Goal: Task Accomplishment & Management: Complete application form

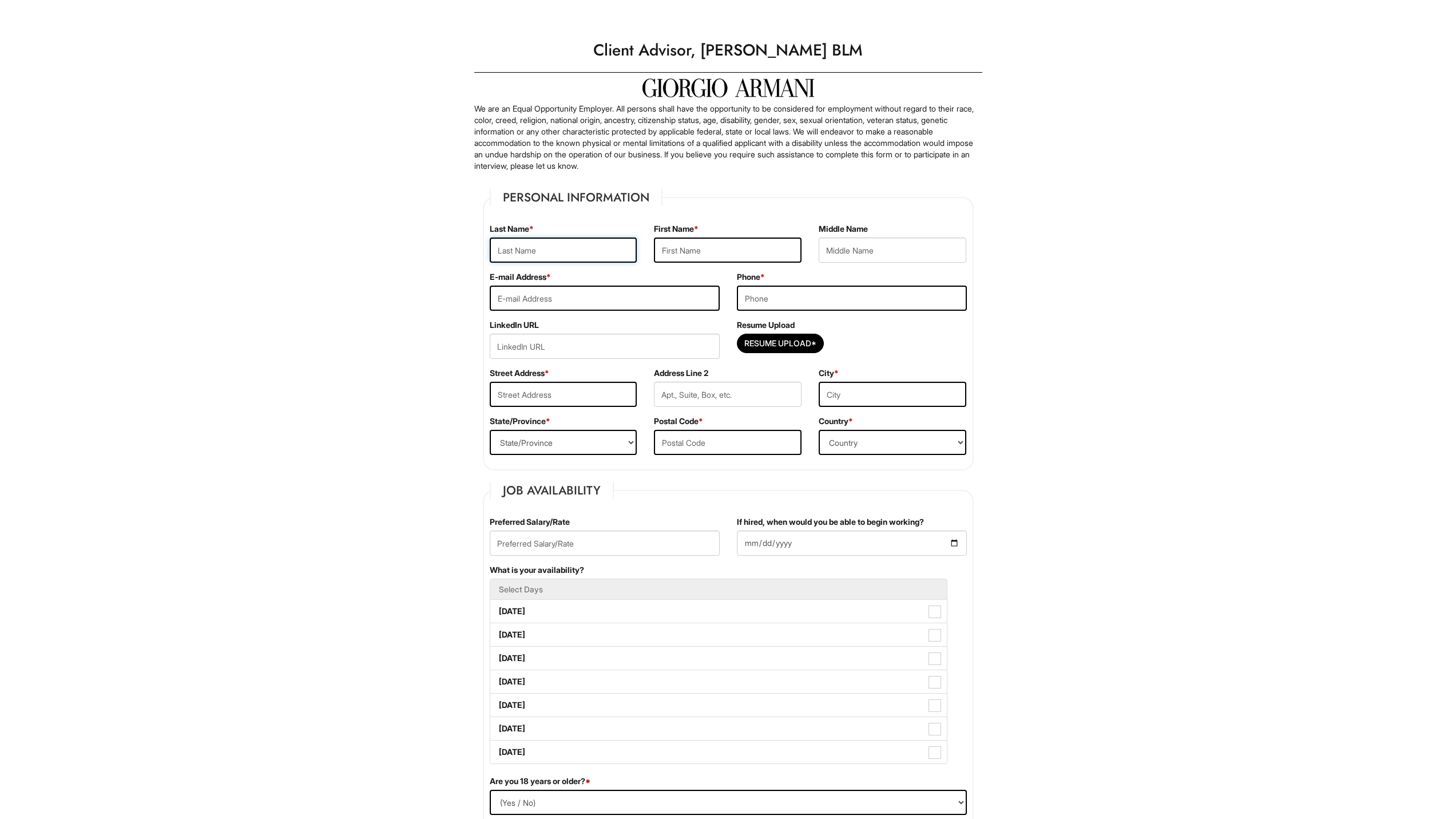
drag, startPoint x: 0, startPoint y: 0, endPoint x: 539, endPoint y: 241, distance: 590.4
click at [539, 241] on input "text" at bounding box center [563, 250] width 148 height 25
type input "[PERSON_NAME]"
type input "[EMAIL_ADDRESS][DOMAIN_NAME]"
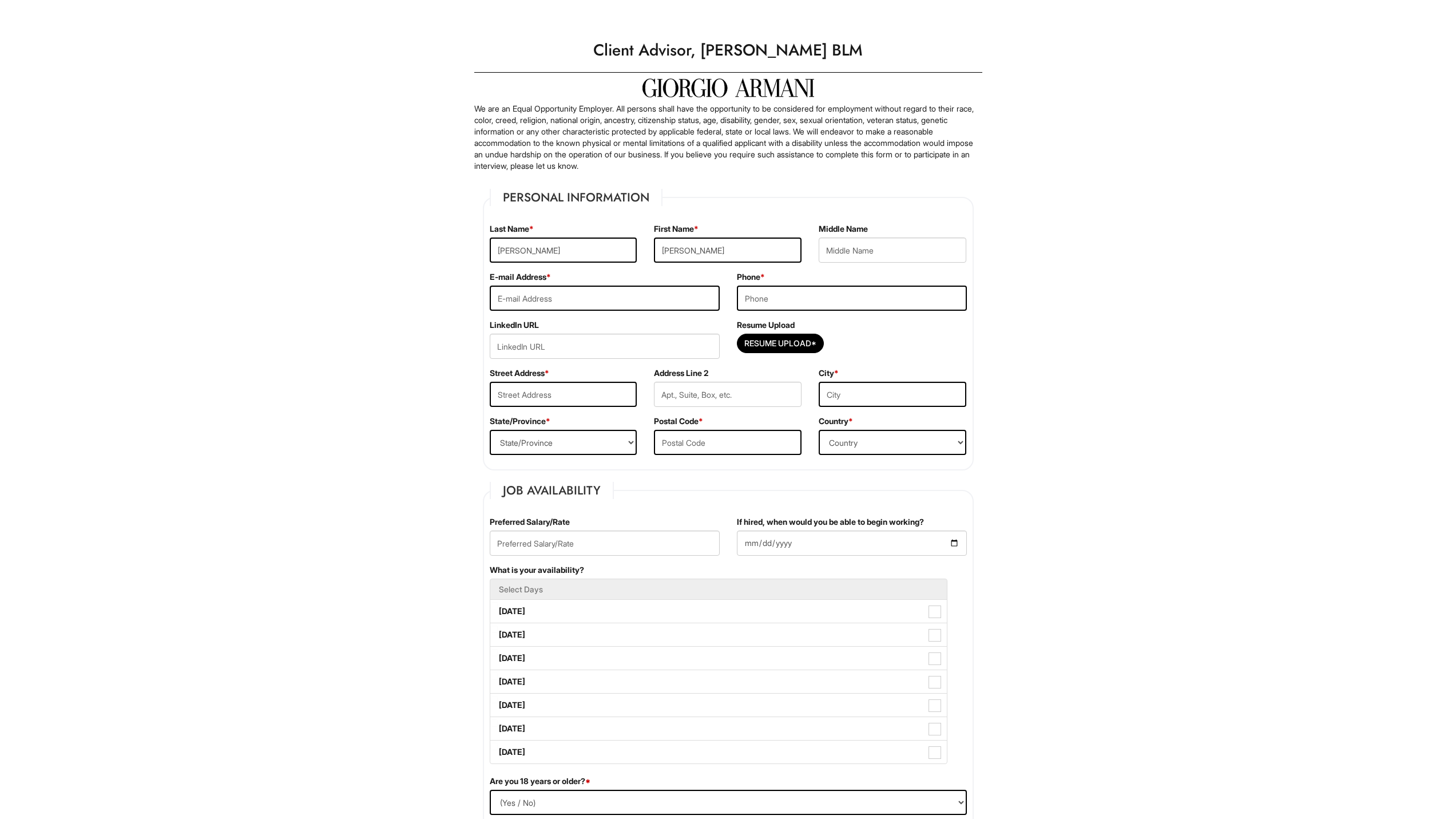
type input "6507736456"
type input "[STREET_ADDRESS]"
type input "[US_STATE]"
select select "DC"
type input "20009"
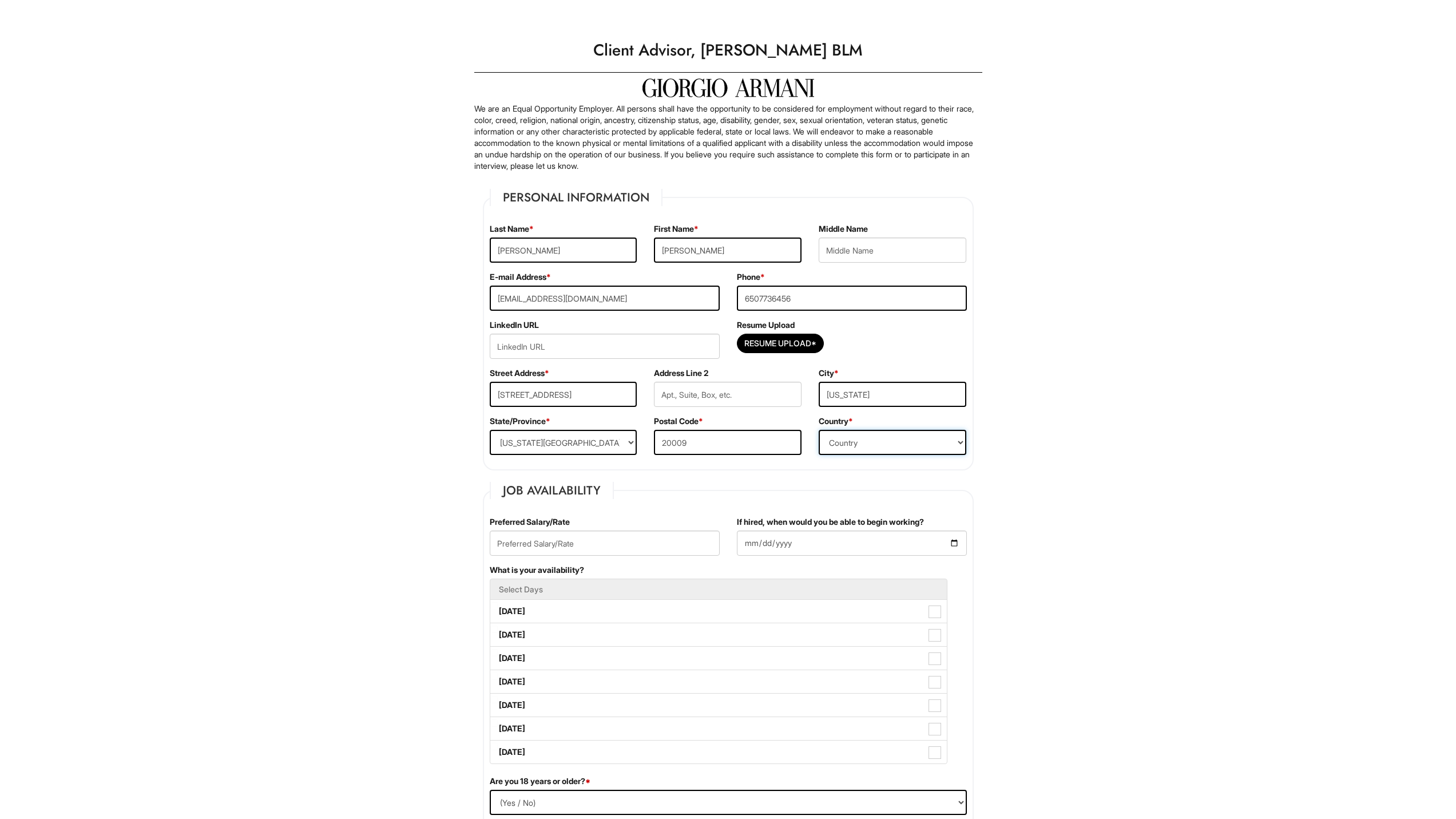
select select "[GEOGRAPHIC_DATA]"
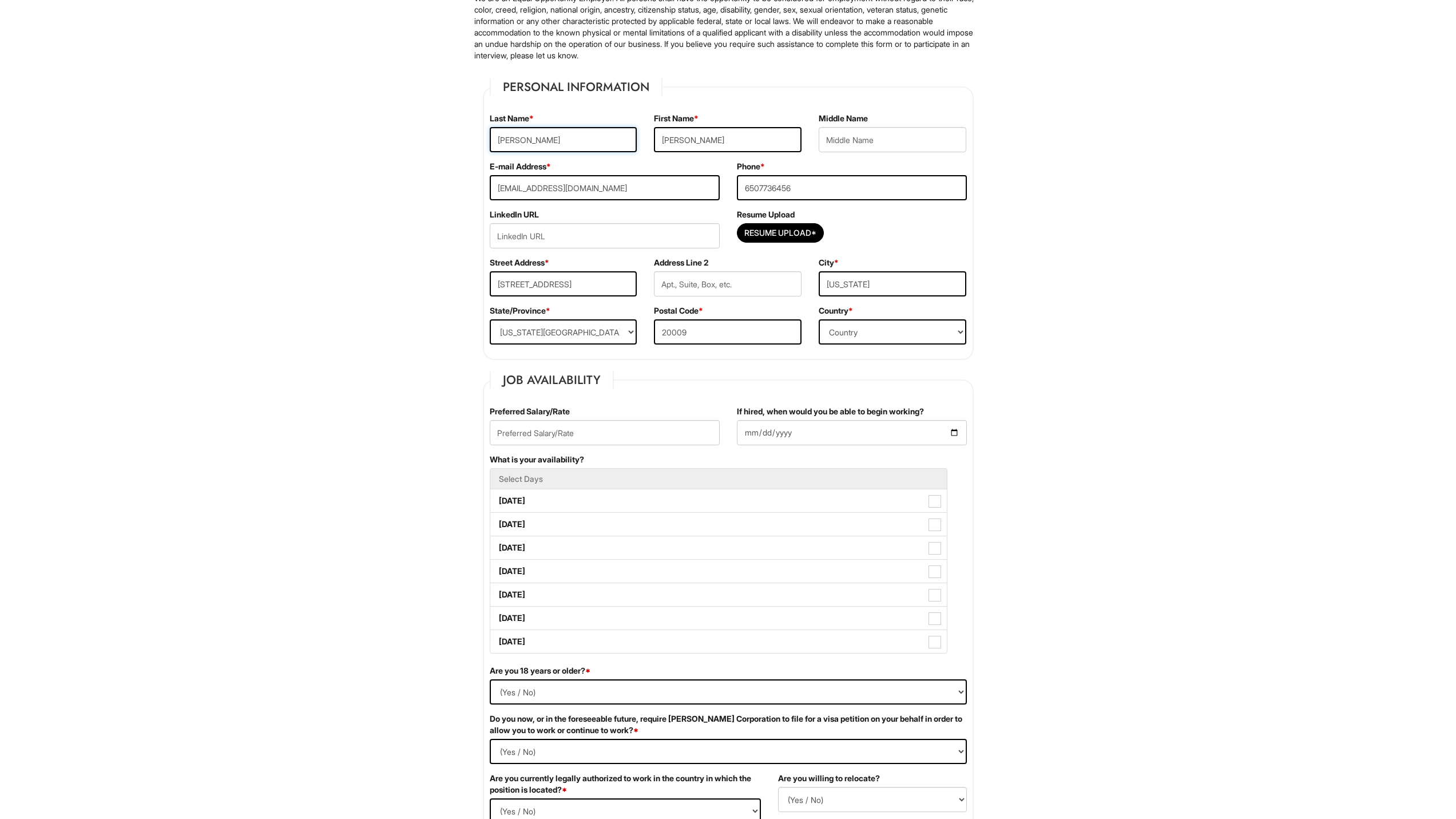
scroll to position [114, 0]
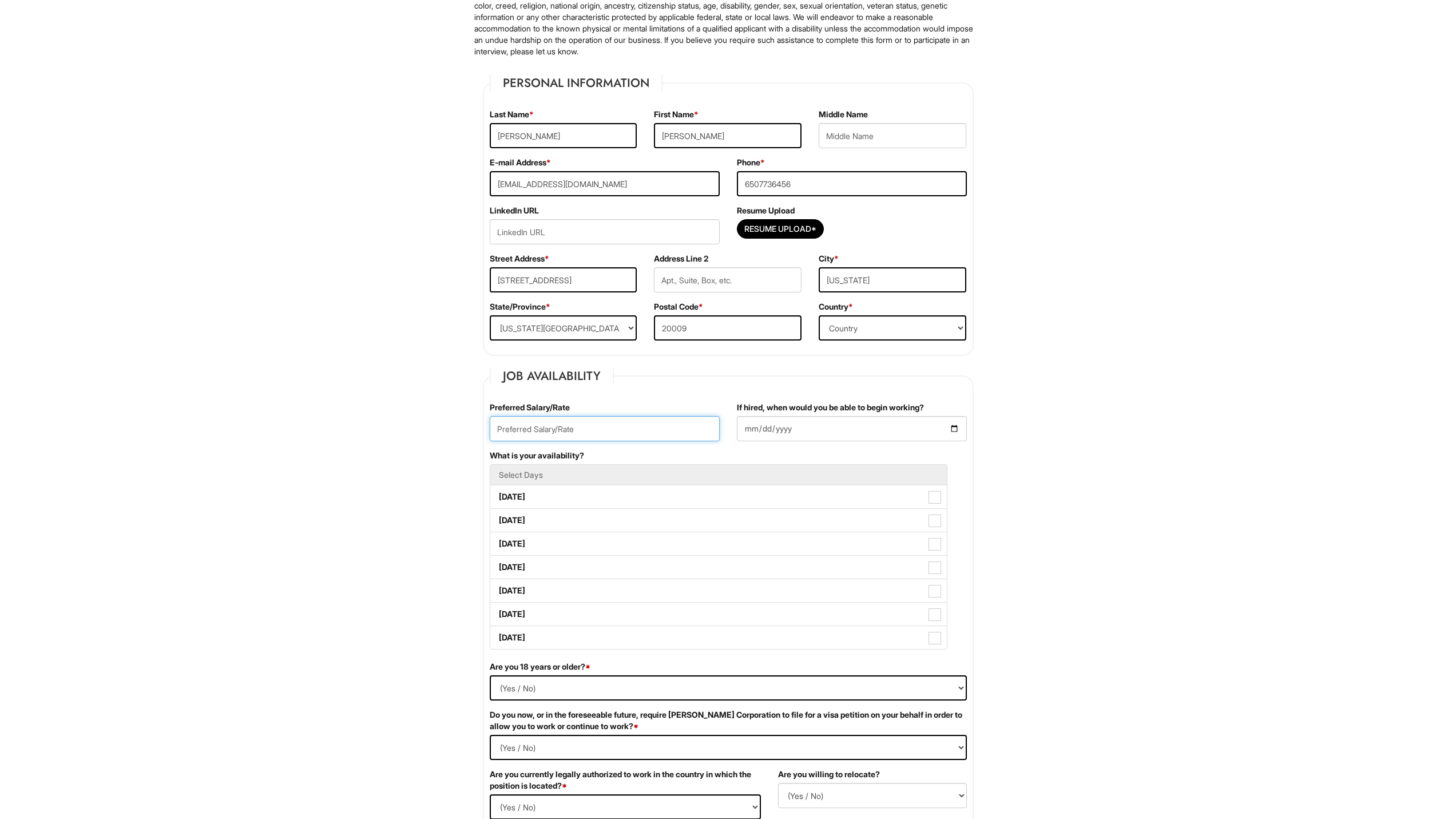
click at [637, 435] on input "text" at bounding box center [605, 429] width 230 height 25
type input "35000"
click at [855, 429] on input "If hired, when would you be able to begin working?" at bounding box center [852, 429] width 230 height 25
click at [746, 429] on input "If hired, when would you be able to begin working?" at bounding box center [852, 429] width 230 height 25
type input "[DATE]"
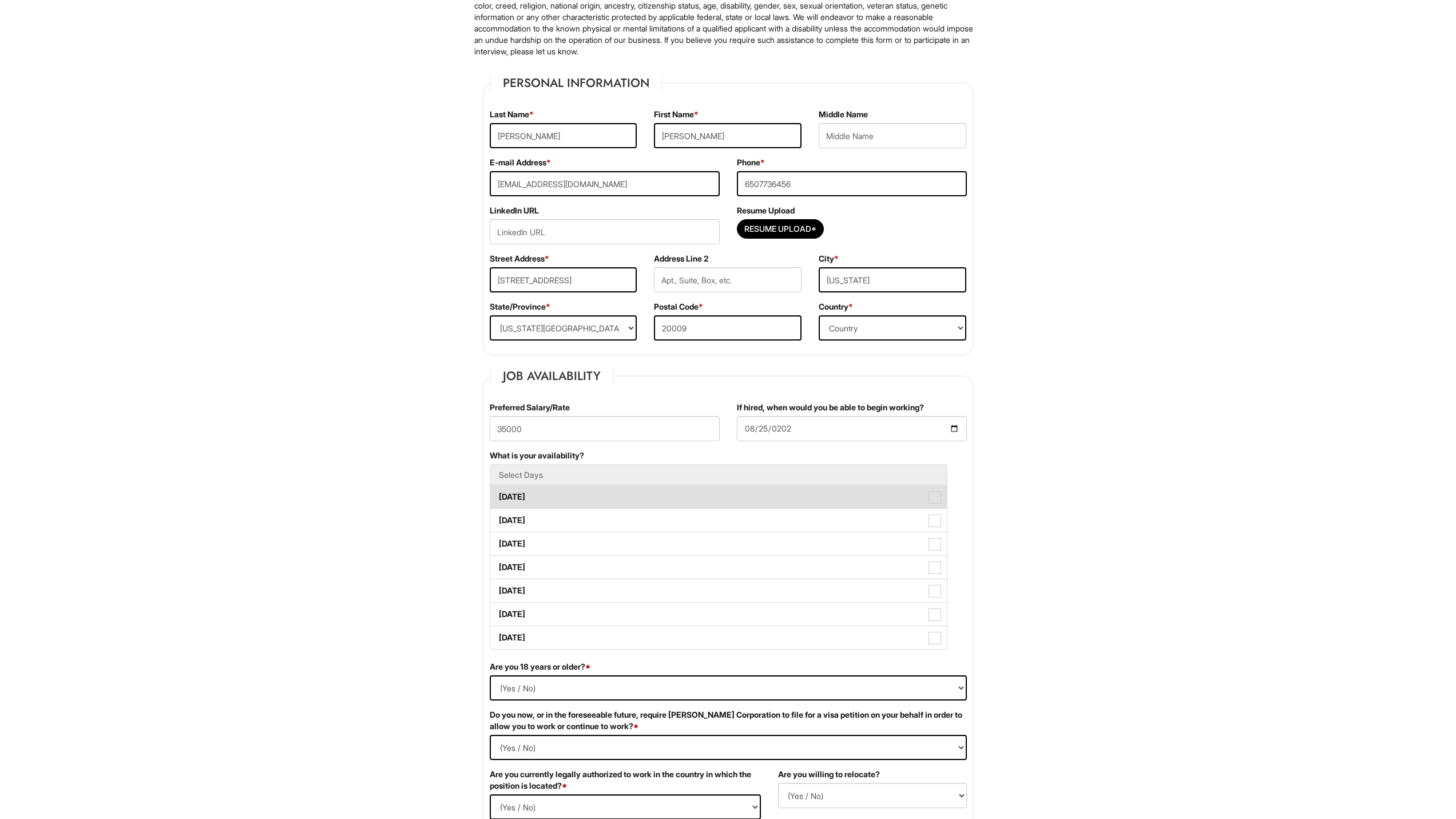
click at [937, 502] on span at bounding box center [935, 497] width 13 height 13
click at [498, 495] on Available_Monday "[DATE]" at bounding box center [494, 492] width 8 height 8
checkbox Available_Monday "true"
click at [938, 522] on span at bounding box center [935, 521] width 13 height 13
click at [498, 519] on Available_Tuesday "[DATE]" at bounding box center [494, 515] width 8 height 8
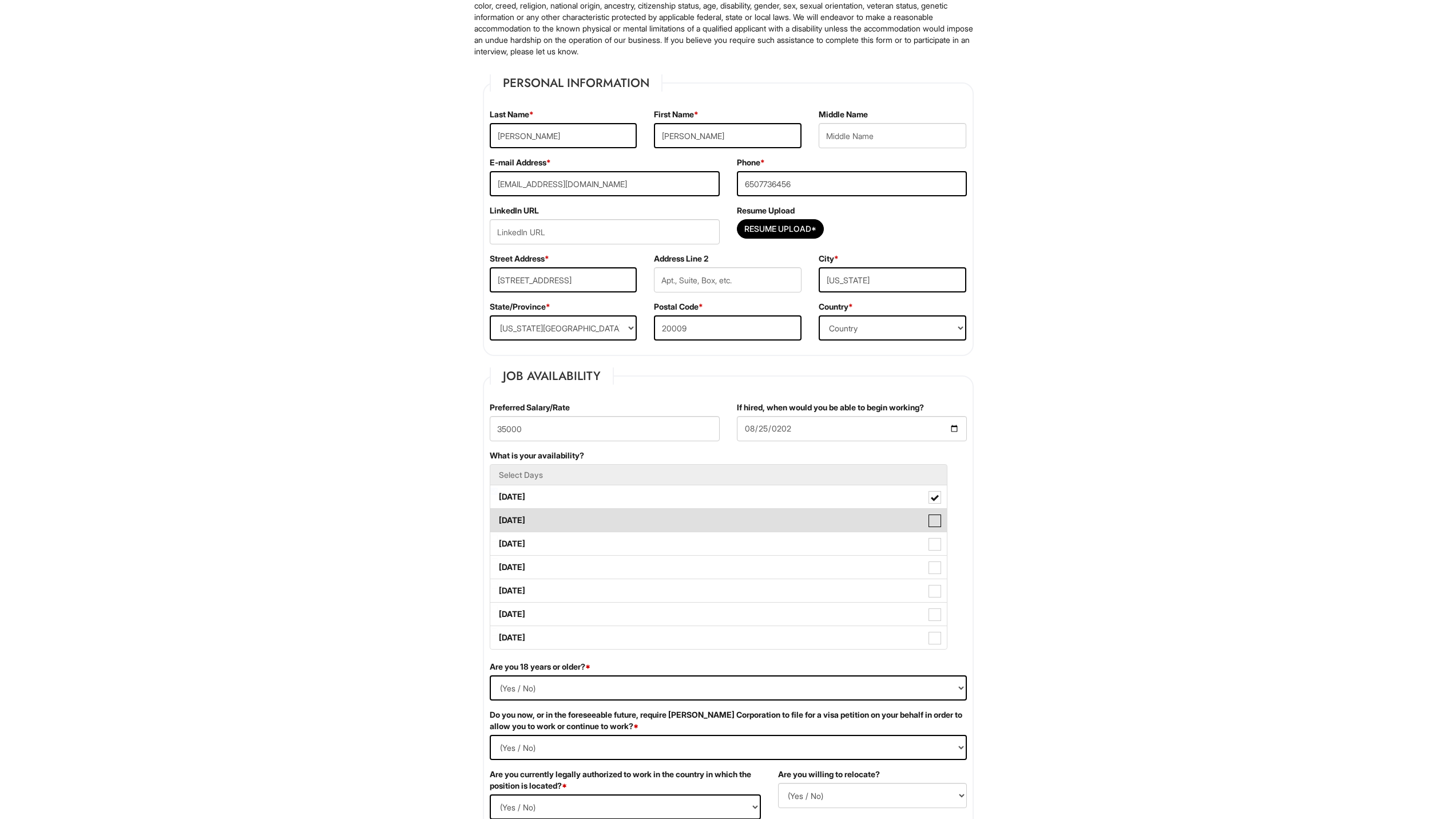
checkbox Available_Tuesday "true"
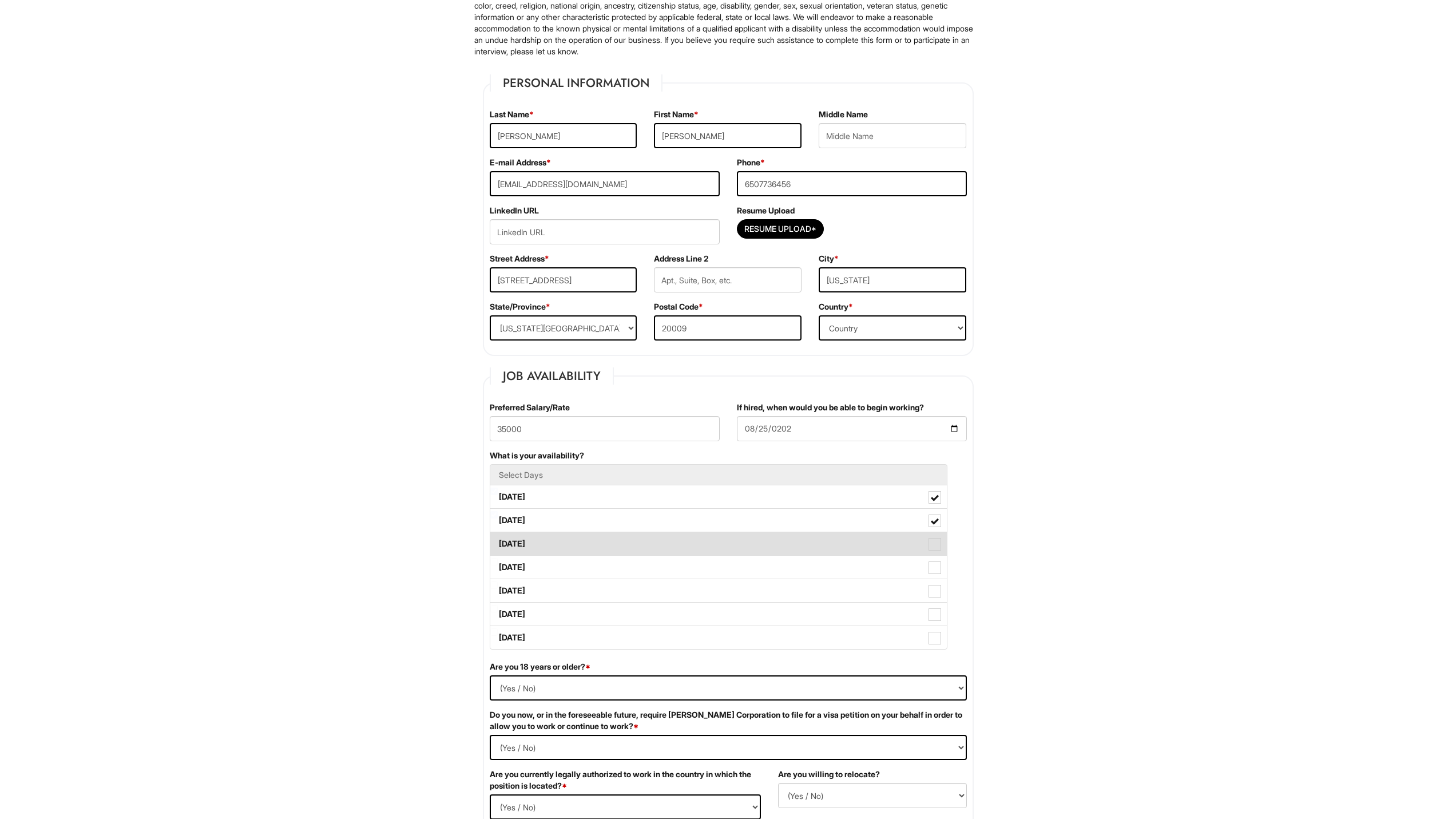
click at [940, 549] on span at bounding box center [935, 544] width 13 height 13
click at [498, 542] on Available_Wednesday "[DATE]" at bounding box center [494, 538] width 8 height 8
checkbox Available_Wednesday "true"
click at [933, 569] on span at bounding box center [935, 568] width 13 height 13
click at [498, 566] on Available_Thursday "[DATE]" at bounding box center [494, 562] width 8 height 8
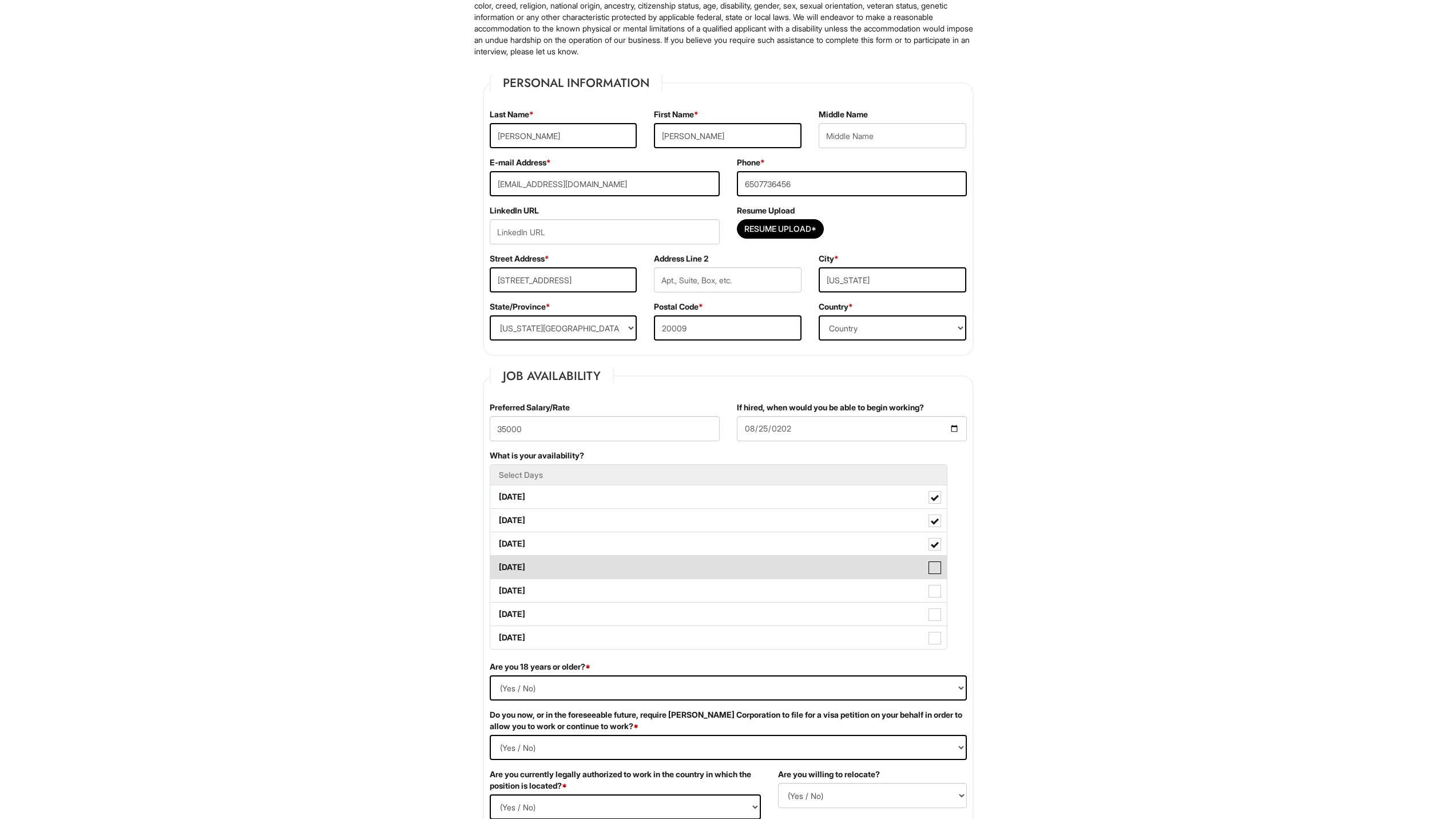
checkbox Available_Thursday "true"
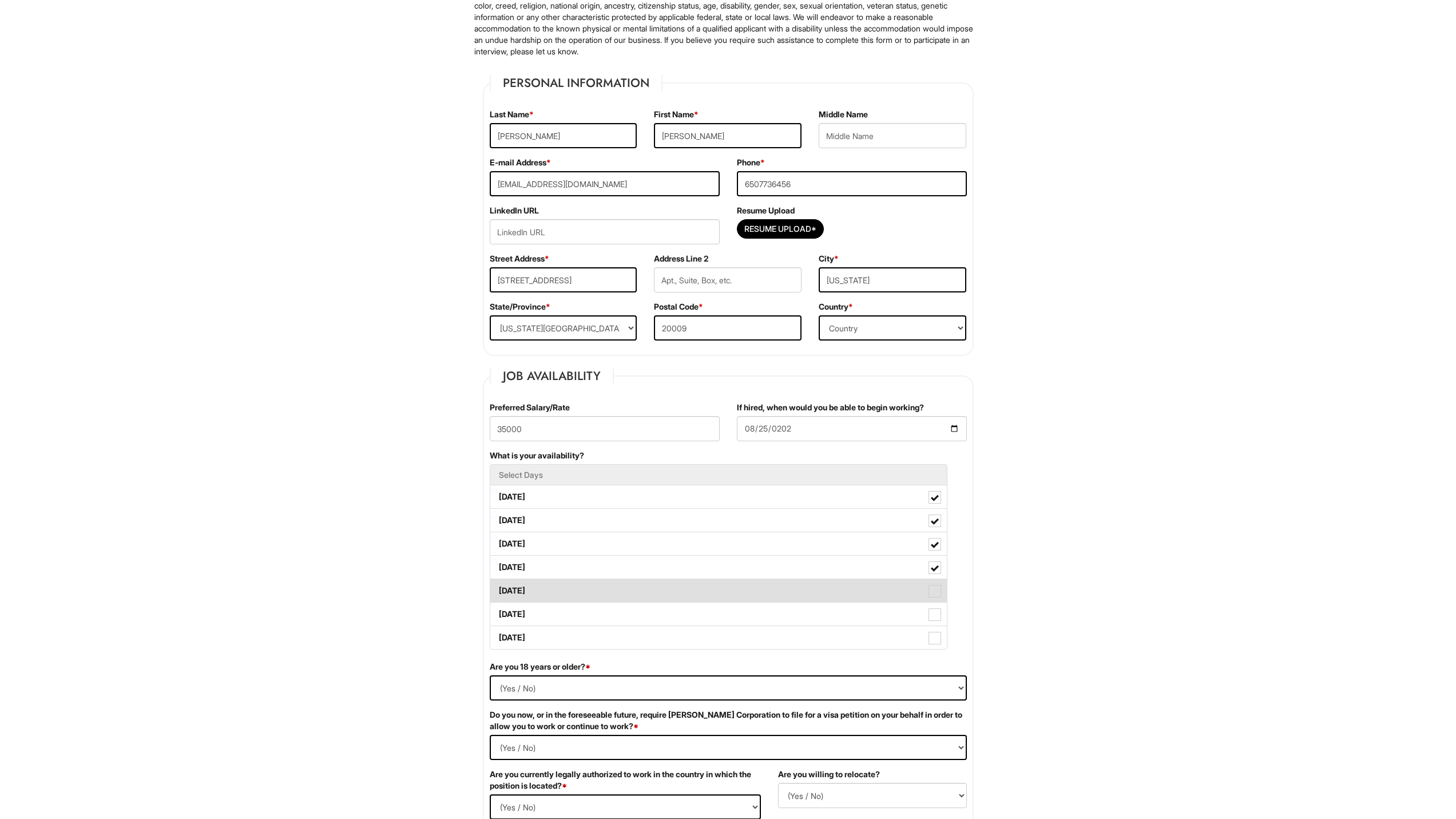
click at [932, 592] on span at bounding box center [935, 591] width 13 height 13
click at [498, 589] on Available_Friday "[DATE]" at bounding box center [494, 585] width 8 height 8
checkbox Available_Friday "true"
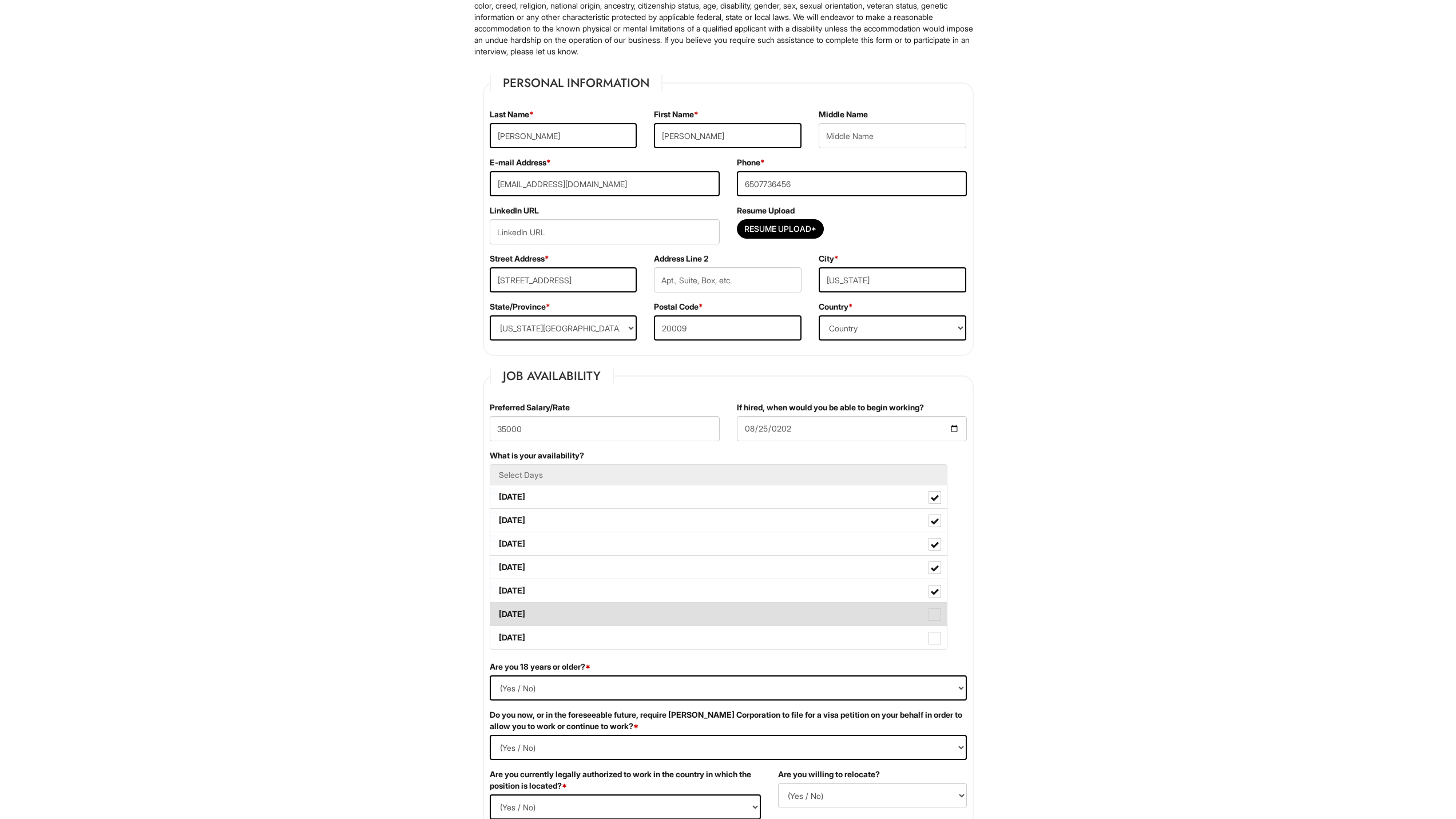
click at [933, 612] on span at bounding box center [935, 615] width 13 height 13
click at [498, 612] on Available_Saturday "[DATE]" at bounding box center [494, 608] width 8 height 8
checkbox Available_Saturday "true"
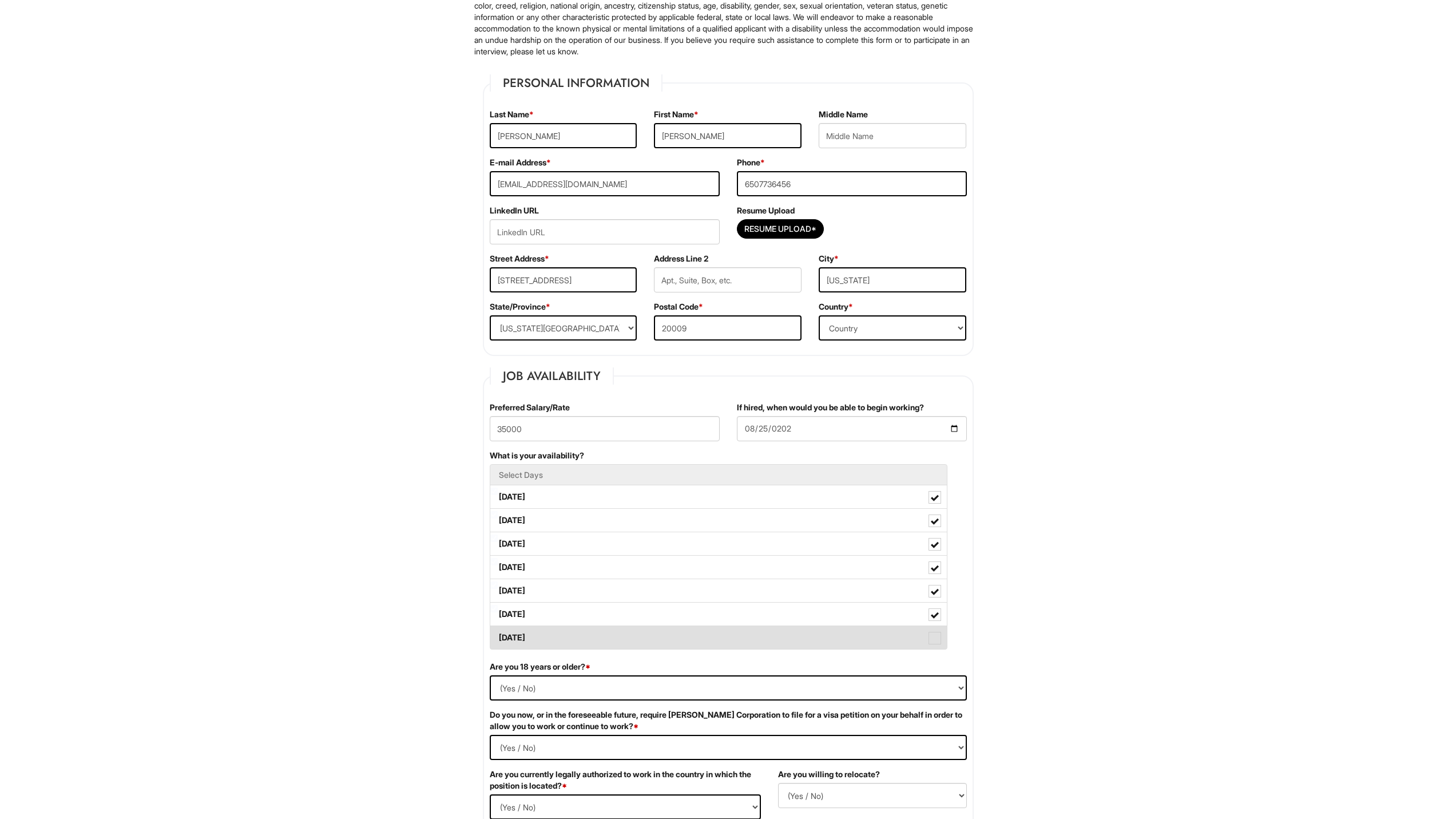
click at [936, 632] on span at bounding box center [935, 638] width 13 height 13
click at [498, 632] on Available_Sunday "[DATE]" at bounding box center [494, 632] width 8 height 8
checkbox Available_Sunday "true"
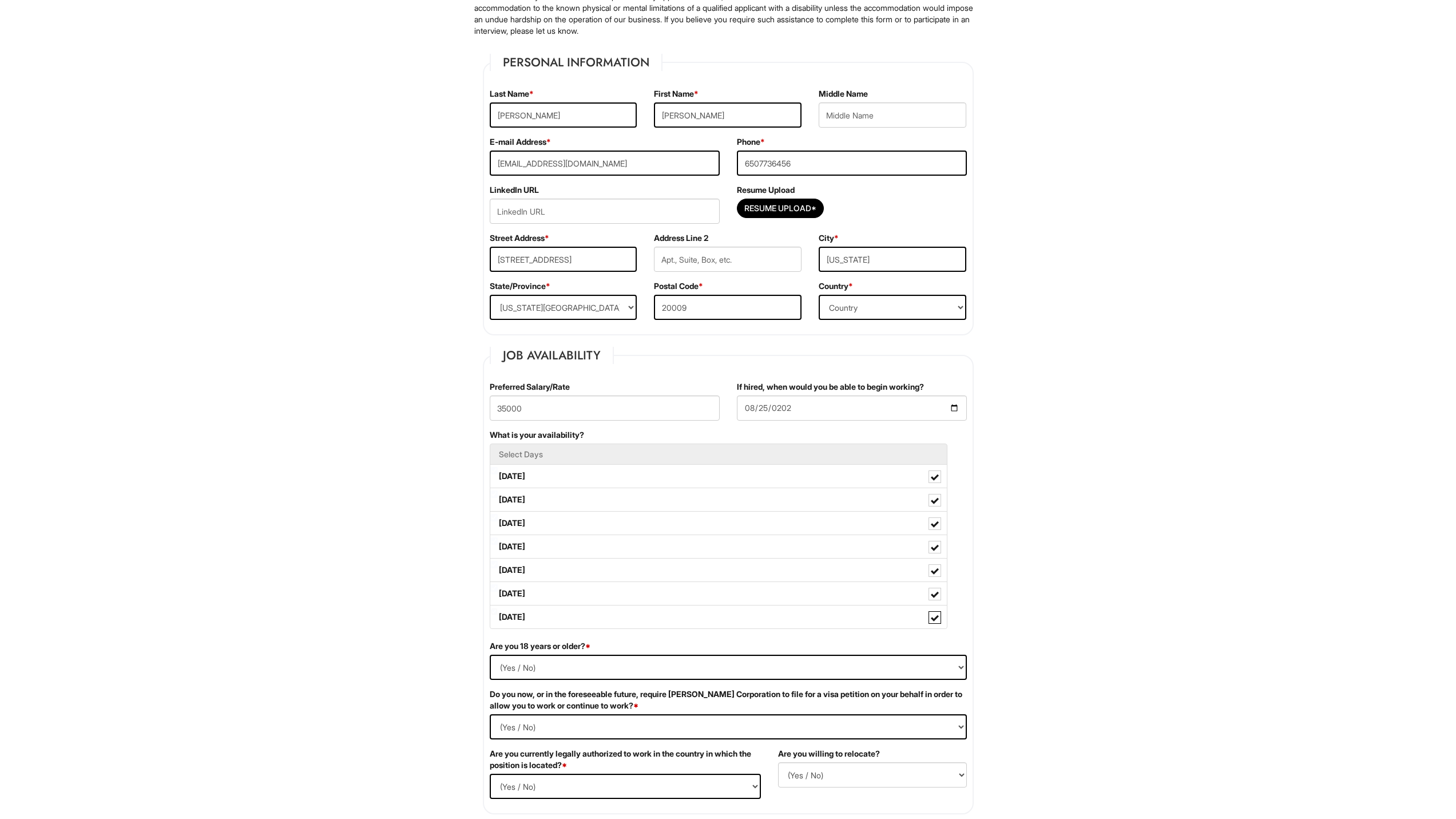
scroll to position [172, 0]
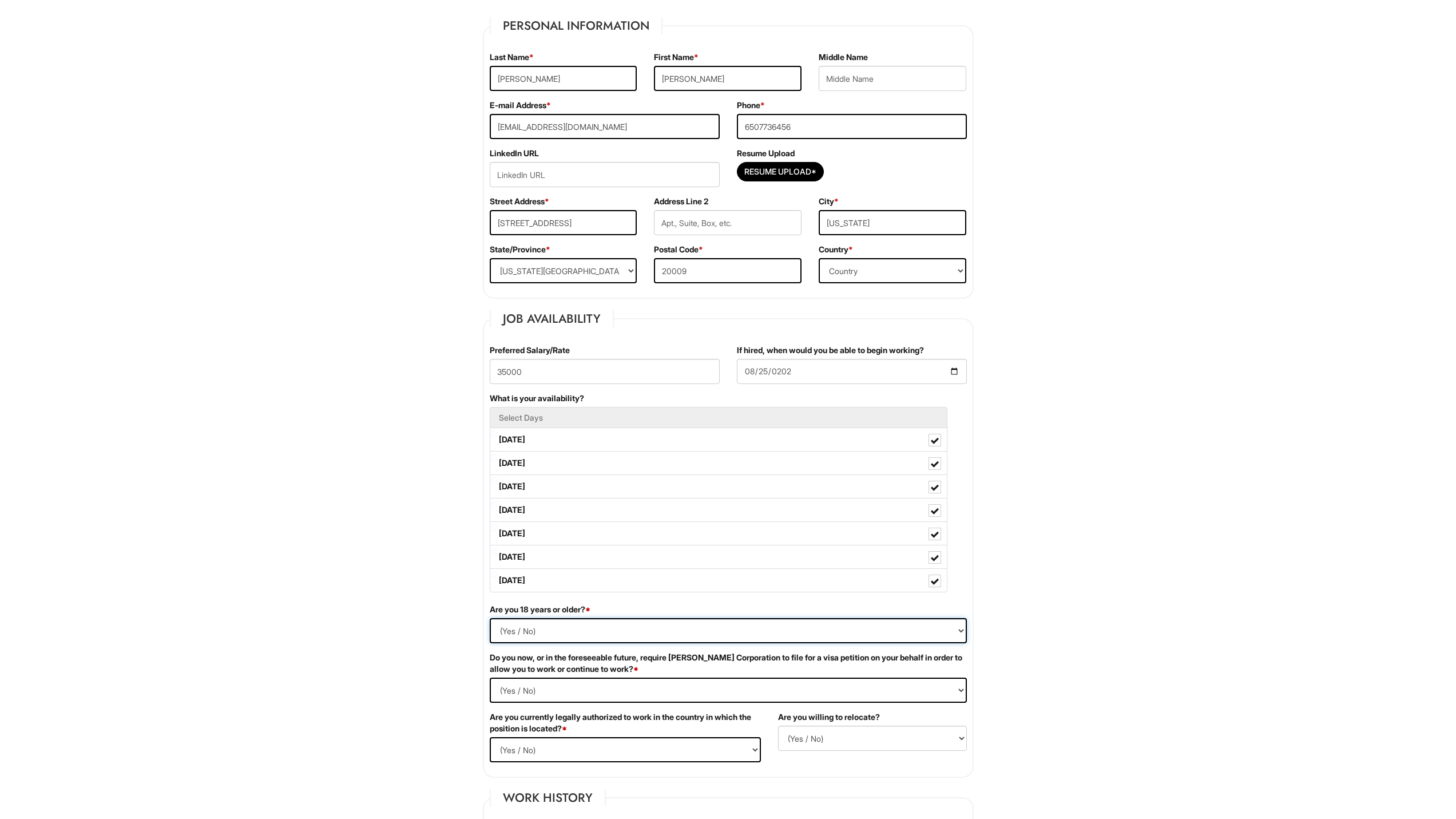
click at [571, 629] on select "(Yes / No) Yes No" at bounding box center [728, 630] width 477 height 25
select select "Yes"
click at [490, 618] on select "(Yes / No) Yes No" at bounding box center [728, 630] width 477 height 25
click at [602, 685] on Required "(Yes / No) Yes No" at bounding box center [728, 690] width 477 height 25
select Required "No"
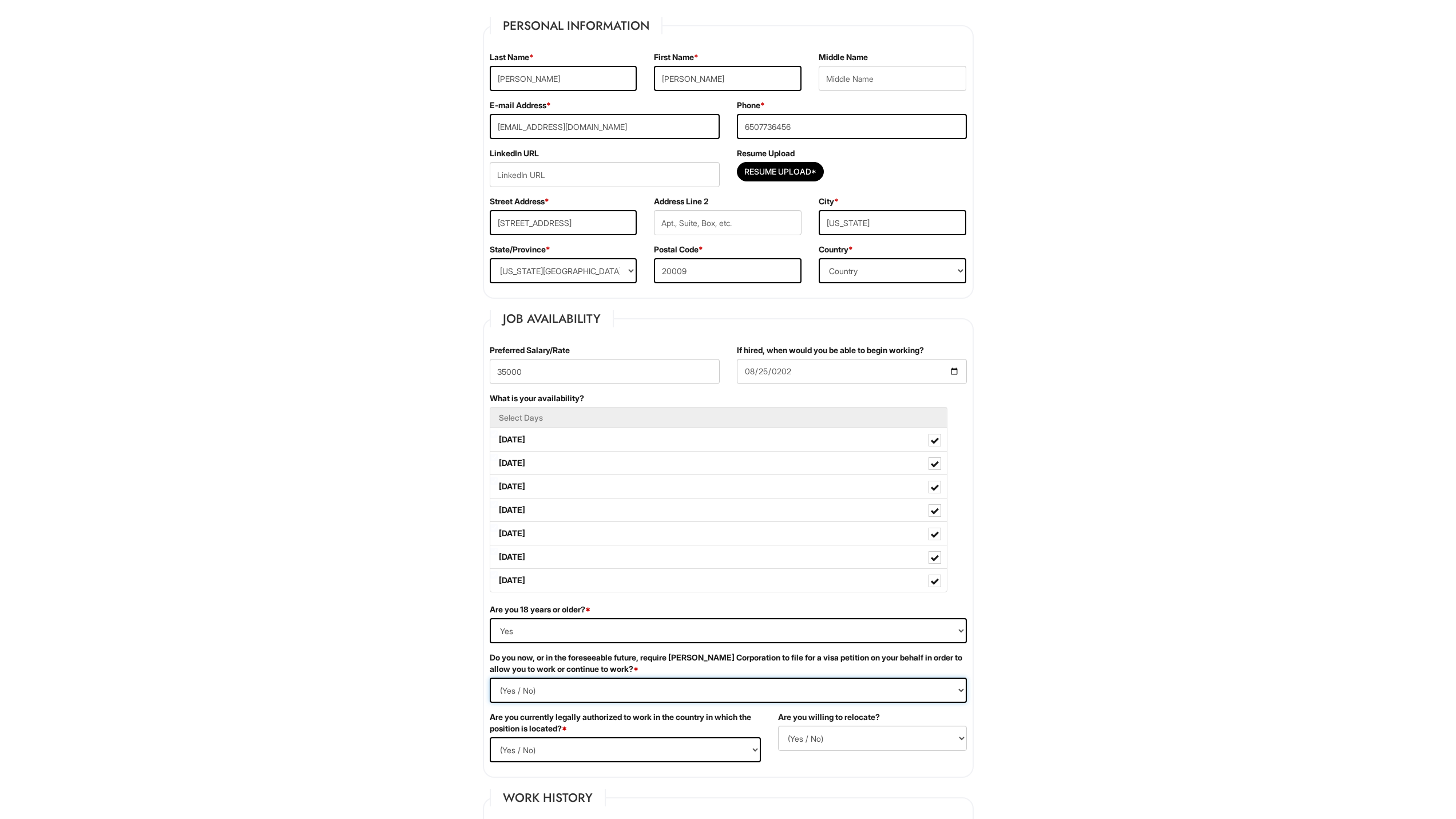
click at [490, 678] on Required "(Yes / No) Yes No" at bounding box center [728, 690] width 477 height 25
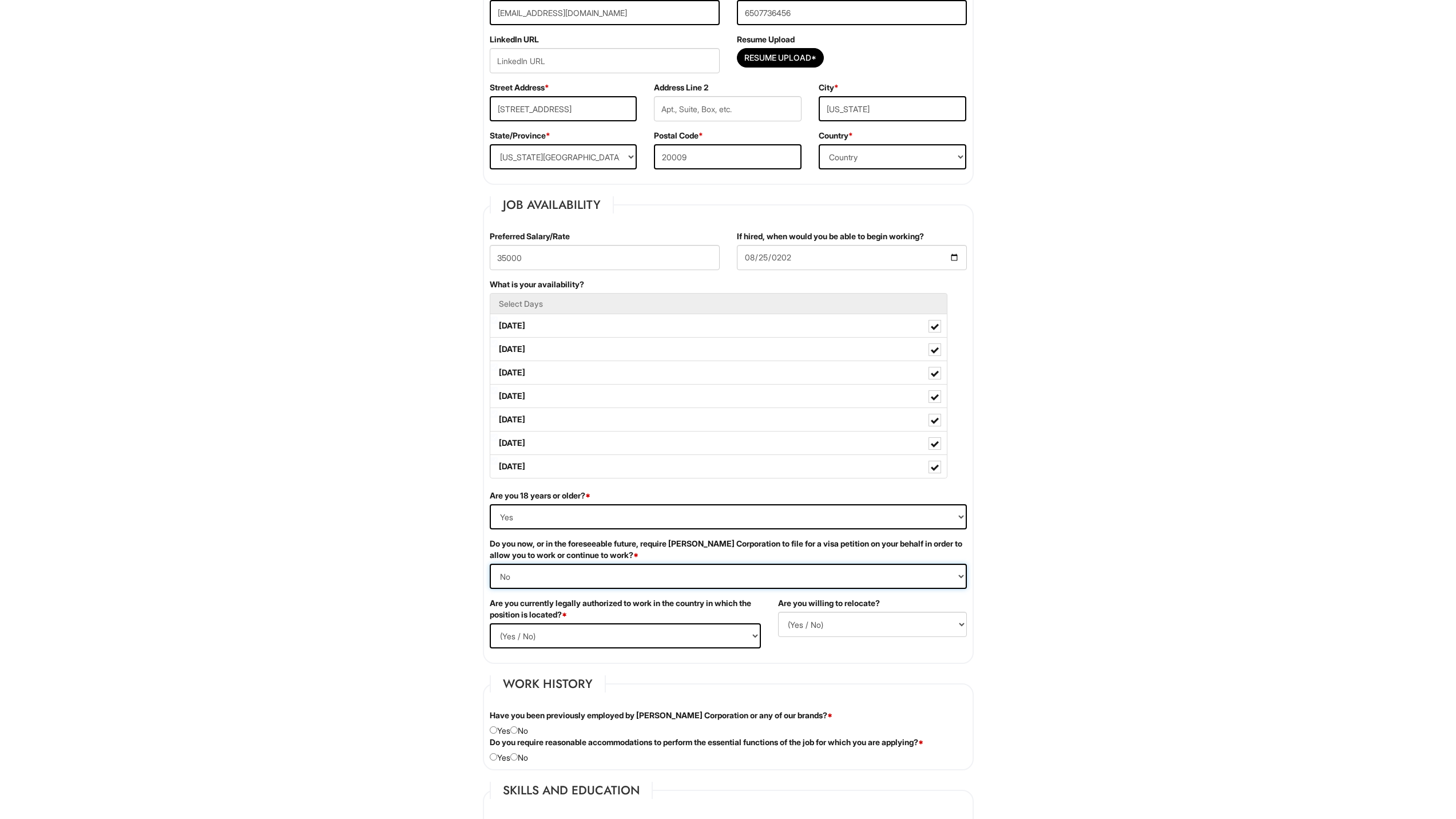
scroll to position [286, 0]
click at [558, 651] on div "Are you currently legally authorized to work in the country in which the positi…" at bounding box center [625, 627] width 288 height 60
click at [542, 642] on select "(Yes / No) Yes No" at bounding box center [625, 635] width 271 height 25
select select "Yes"
click at [490, 623] on select "(Yes / No) Yes No" at bounding box center [625, 635] width 271 height 25
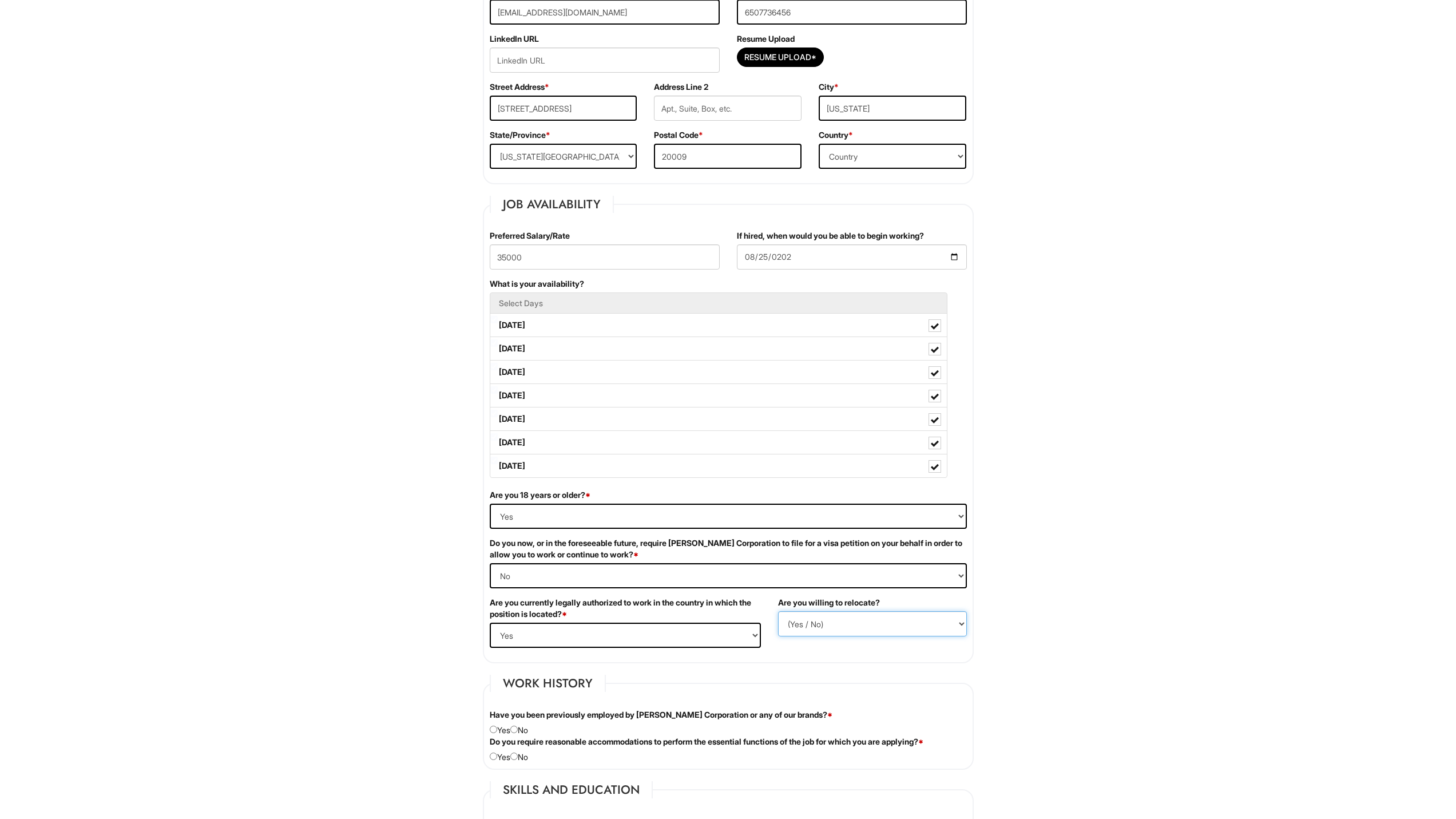
click at [804, 633] on select "(Yes / No) No Yes" at bounding box center [872, 624] width 189 height 25
select select "N"
click at [778, 612] on select "(Yes / No) No Yes" at bounding box center [872, 624] width 189 height 25
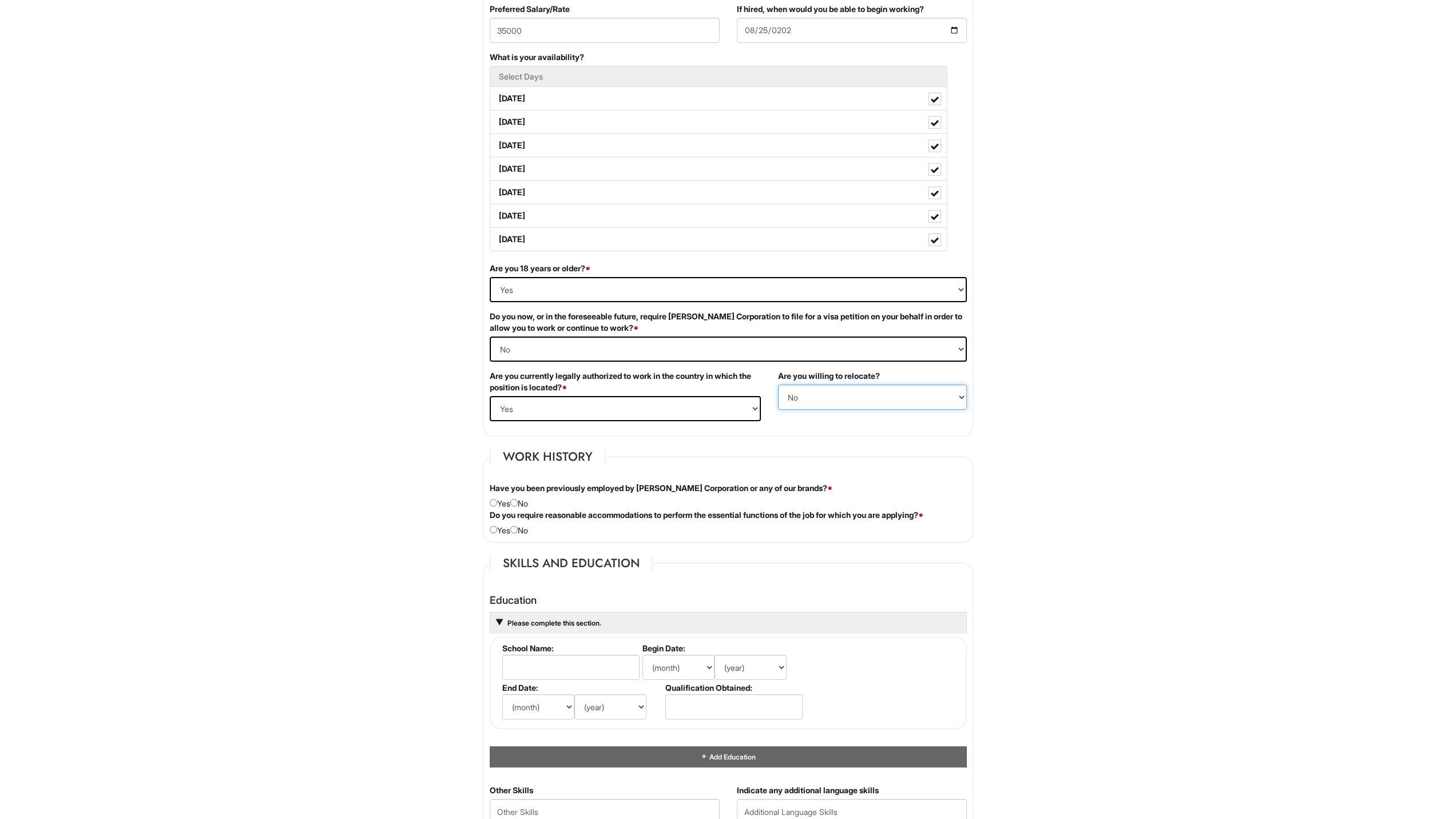
scroll to position [515, 0]
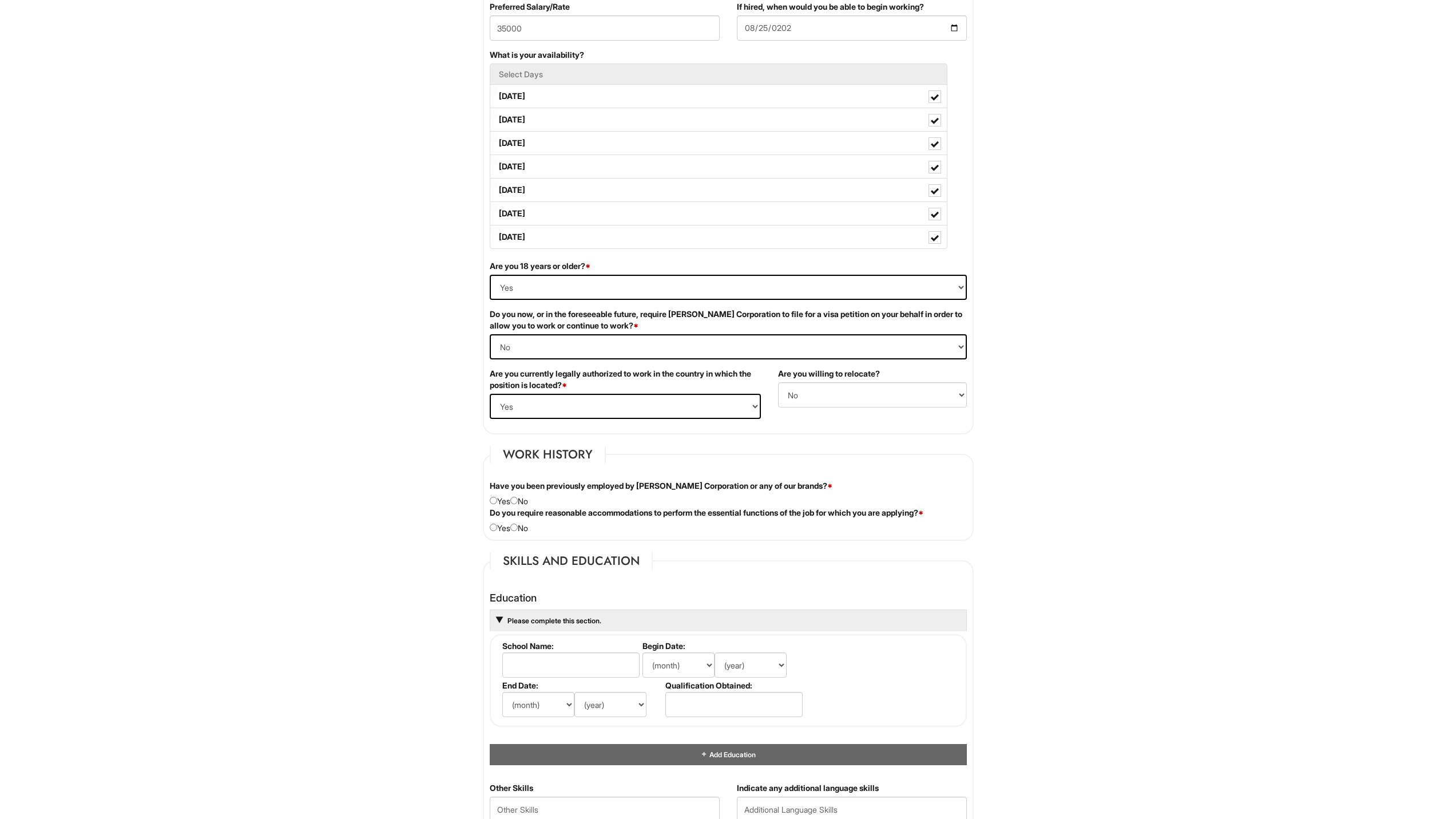
click at [522, 507] on div "Have you been previously employed by [PERSON_NAME] Corporation or any of our br…" at bounding box center [728, 493] width 495 height 27
click at [522, 505] on div "Have you been previously employed by [PERSON_NAME] Corporation or any of our br…" at bounding box center [728, 493] width 495 height 27
click at [518, 499] on input "radio" at bounding box center [514, 500] width 8 height 8
radio input "true"
click at [518, 529] on input "radio" at bounding box center [514, 527] width 8 height 8
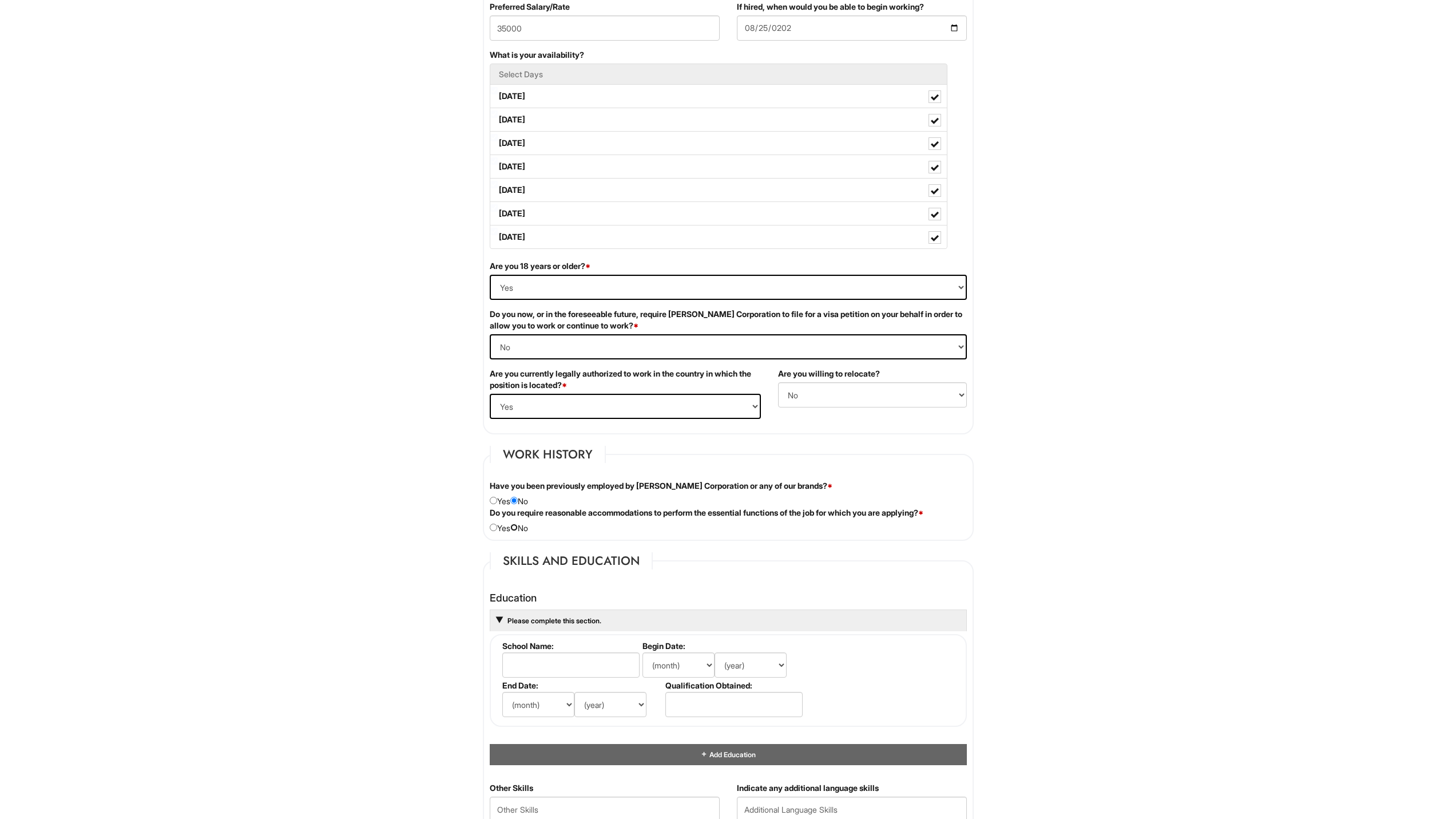
radio input "true"
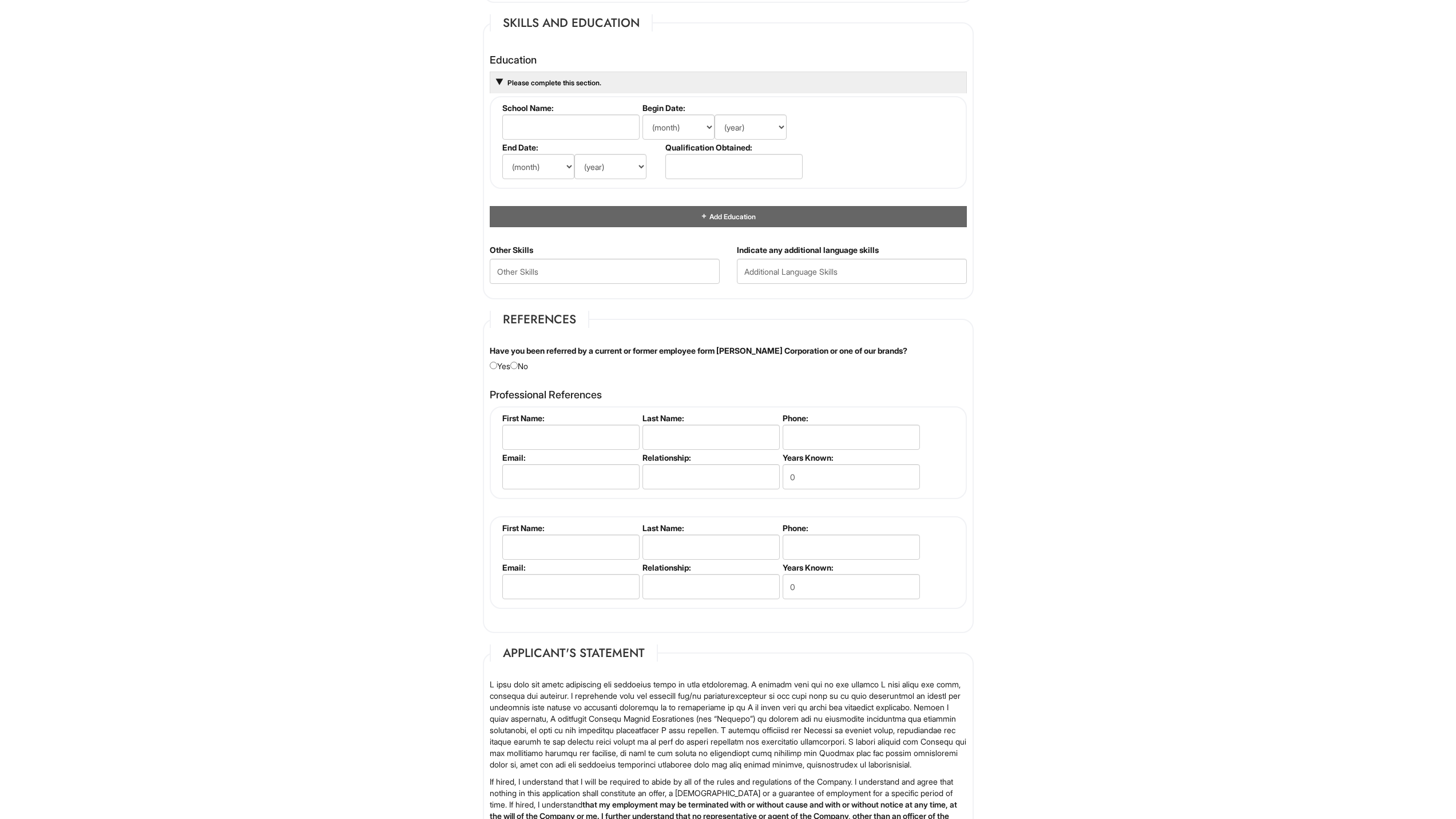
scroll to position [1030, 0]
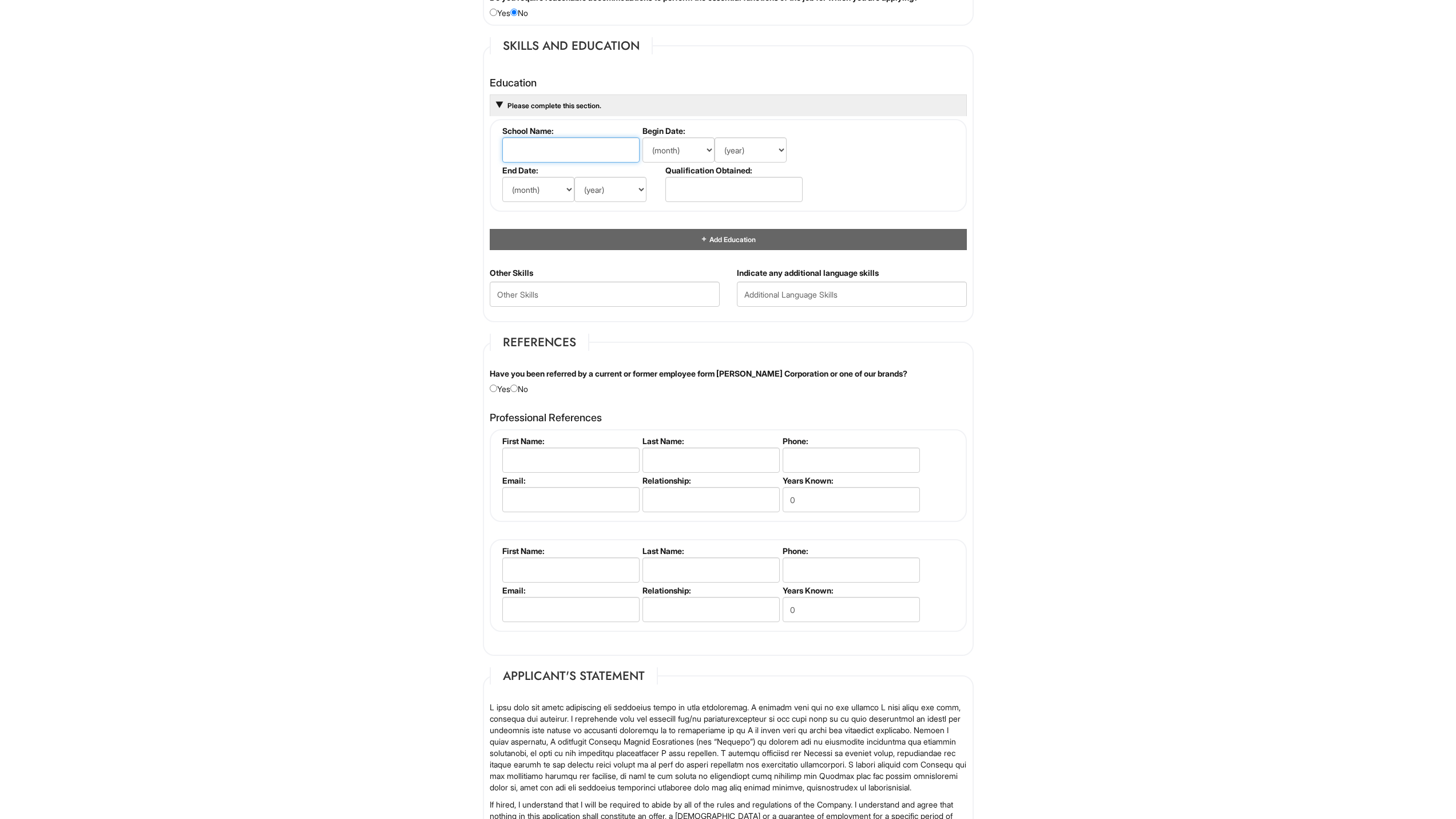
click at [568, 152] on input "text" at bounding box center [571, 150] width 138 height 25
type input "[PERSON_NAME] & [PERSON_NAME][GEOGRAPHIC_DATA]"
click at [662, 142] on select "(month) Jan Feb Mar Apr May Jun [DATE] Aug Sep Oct Nov Dec" at bounding box center [679, 150] width 72 height 25
select select "8"
click at [643, 138] on select "(month) Jan Feb Mar Apr May Jun [DATE] Aug Sep Oct Nov Dec" at bounding box center [679, 150] width 72 height 25
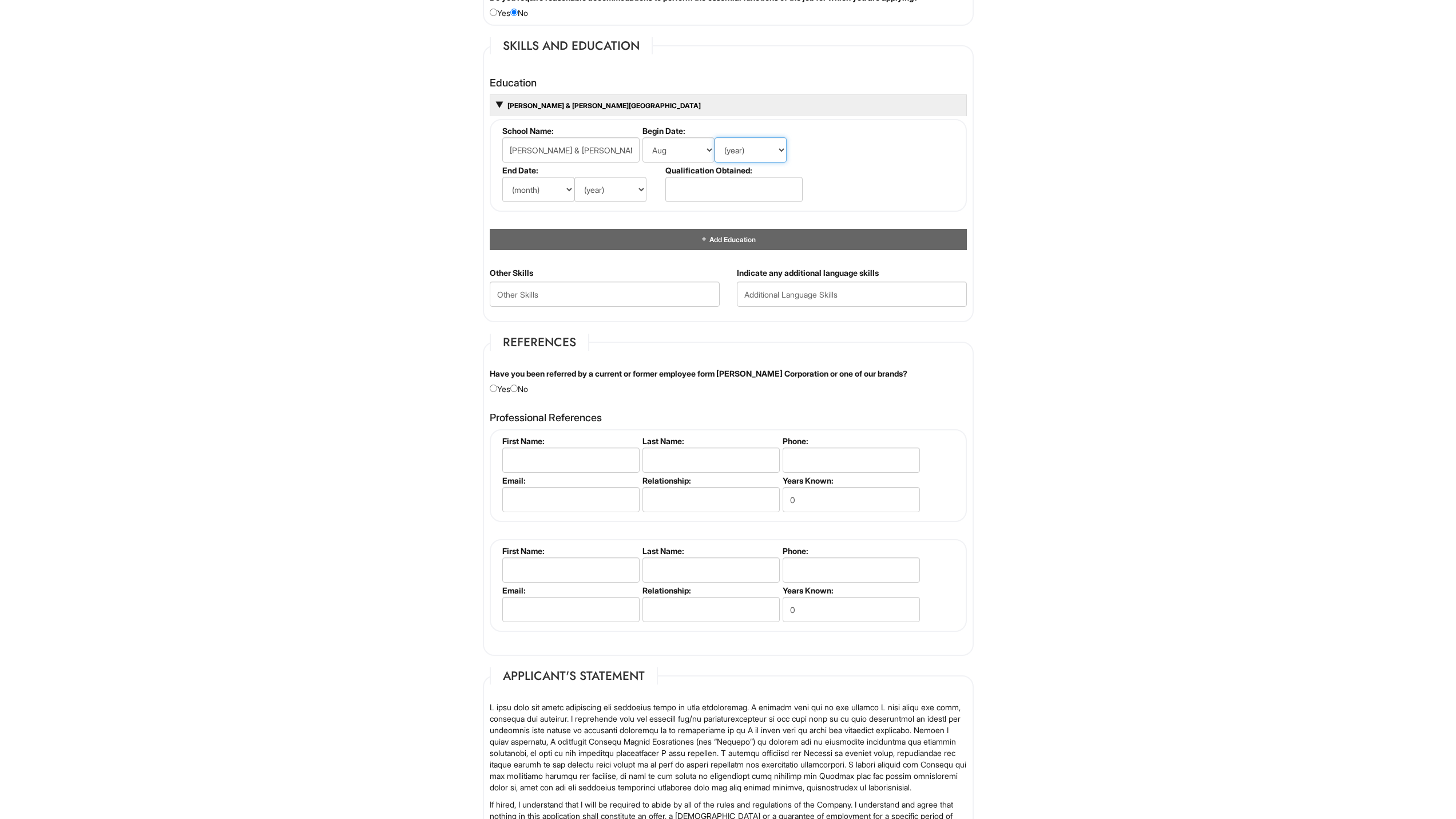
click at [755, 151] on select "(year) 2029 2028 2027 2026 2025 2024 2023 2022 2021 2020 2019 2018 2017 2016 20…" at bounding box center [750, 150] width 72 height 25
select select "2017"
click at [714, 138] on select "(year) 2029 2028 2027 2026 2025 2024 2023 2022 2021 2020 2019 2018 2017 2016 20…" at bounding box center [750, 150] width 72 height 25
click at [557, 189] on select "(month) Jan Feb Mar Apr May Jun [DATE] Aug Sep Oct Nov Dec" at bounding box center [539, 189] width 72 height 25
select select "5"
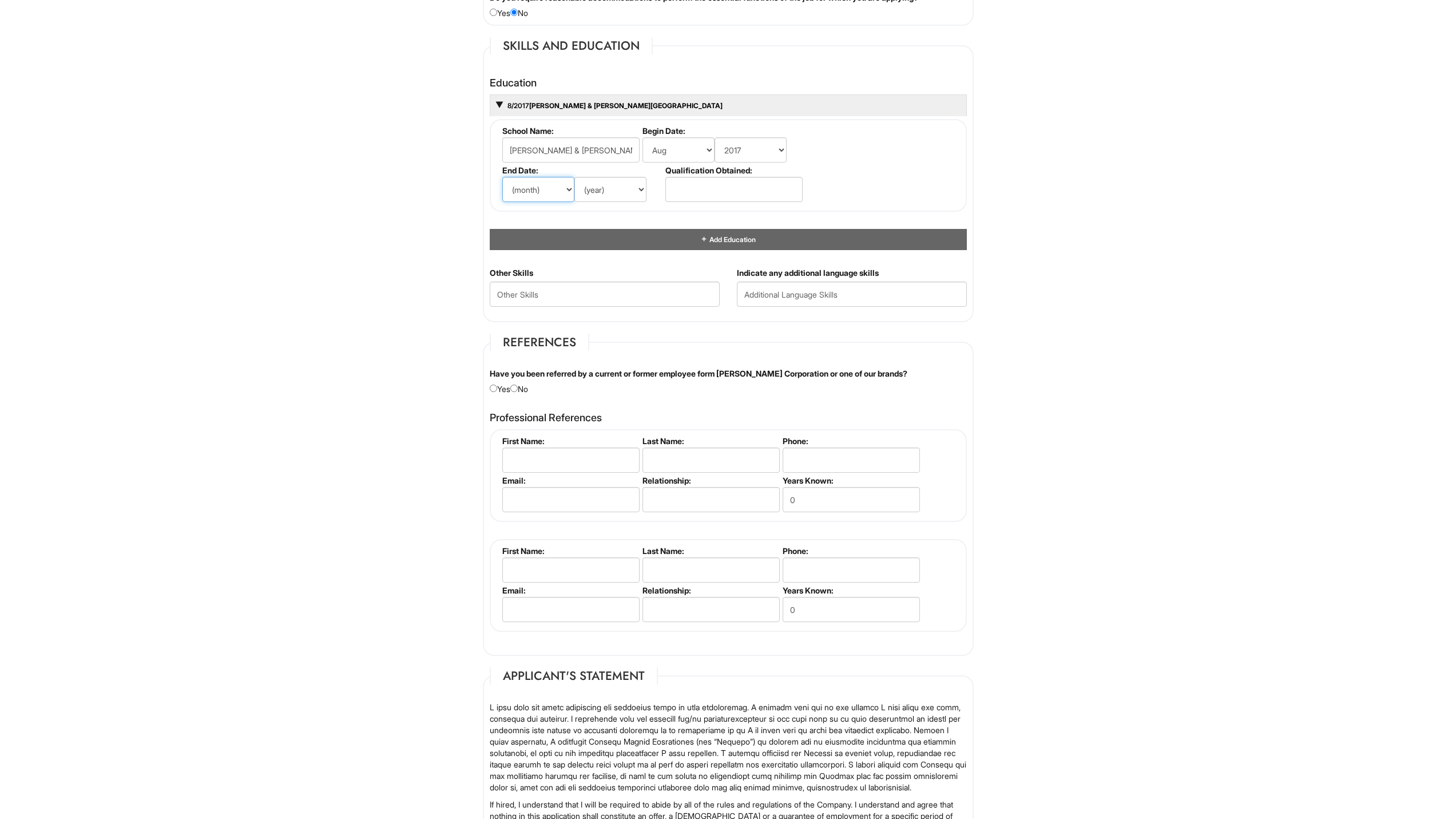
click at [503, 177] on select "(month) Jan Feb Mar Apr May Jun [DATE] Aug Sep Oct Nov Dec" at bounding box center [539, 189] width 72 height 25
click at [589, 184] on select "(year) 2029 2028 2027 2026 2025 2024 2023 2022 2021 2020 2019 2018 2017 2016 20…" at bounding box center [610, 189] width 72 height 25
select select "2022"
click at [574, 177] on select "(year) 2029 2028 2027 2026 2025 2024 2023 2022 2021 2020 2019 2018 2017 2016 20…" at bounding box center [610, 189] width 72 height 25
click at [676, 195] on input "text" at bounding box center [734, 189] width 138 height 25
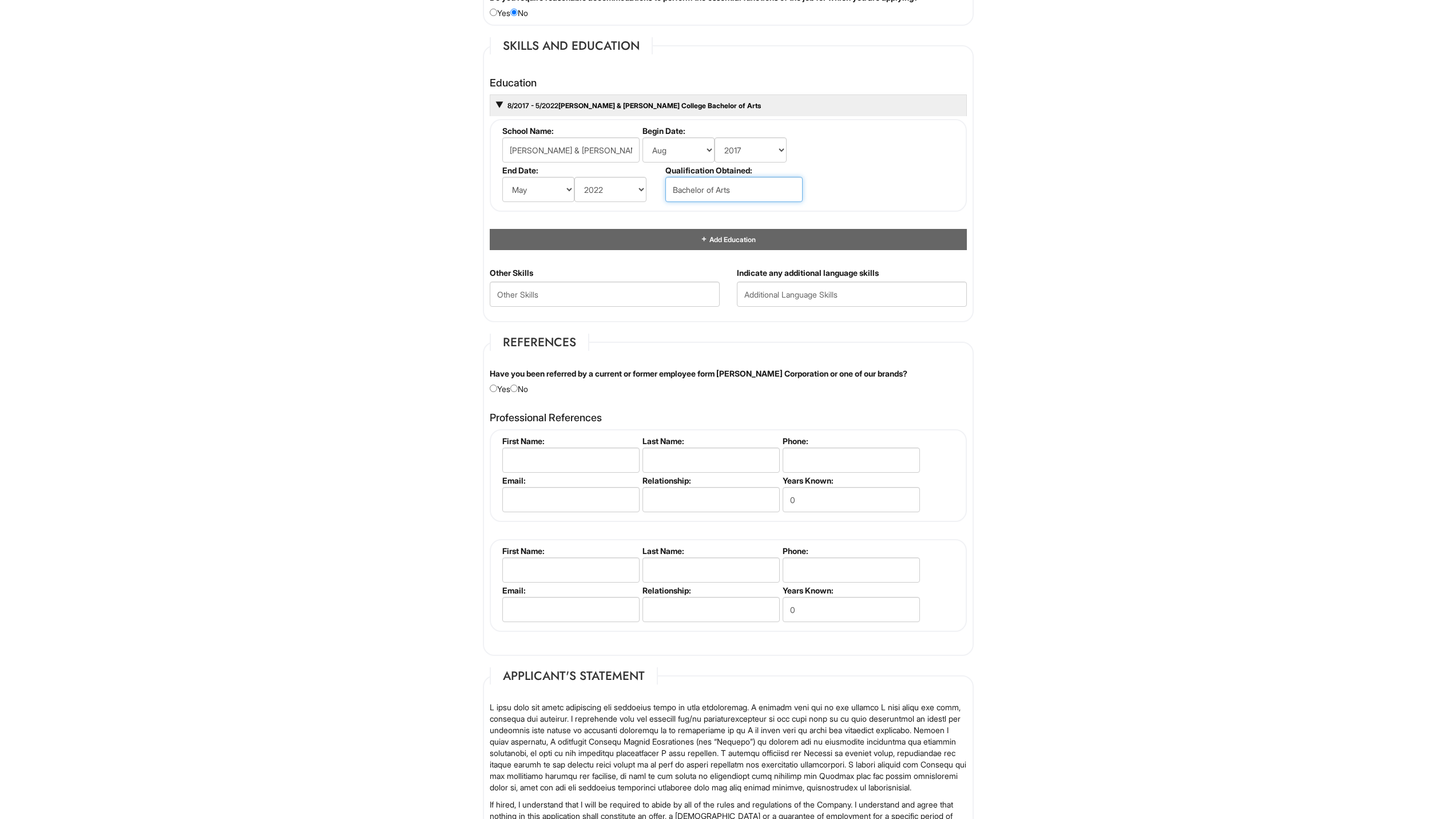
drag, startPoint x: 732, startPoint y: 184, endPoint x: 634, endPoint y: 174, distance: 98.5
click at [634, 126] on ul "School Name: [PERSON_NAME][GEOGRAPHIC_DATA][PERSON_NAME] Begin Date: (month) Ja…" at bounding box center [730, 126] width 461 height 0
type input "BA"
